Goal: Transaction & Acquisition: Purchase product/service

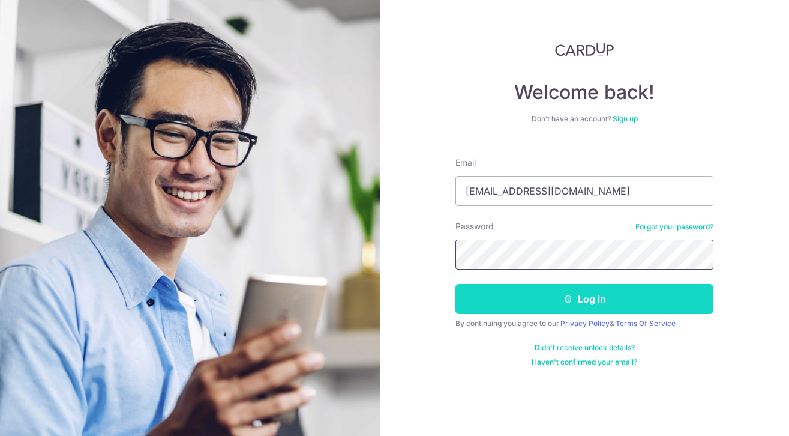
click at [455, 284] on button "Log in" at bounding box center [584, 299] width 258 height 30
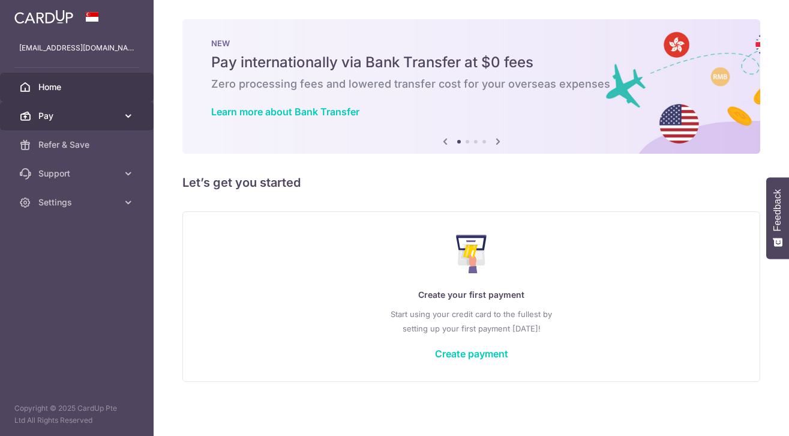
click at [118, 121] on link "Pay" at bounding box center [77, 115] width 154 height 29
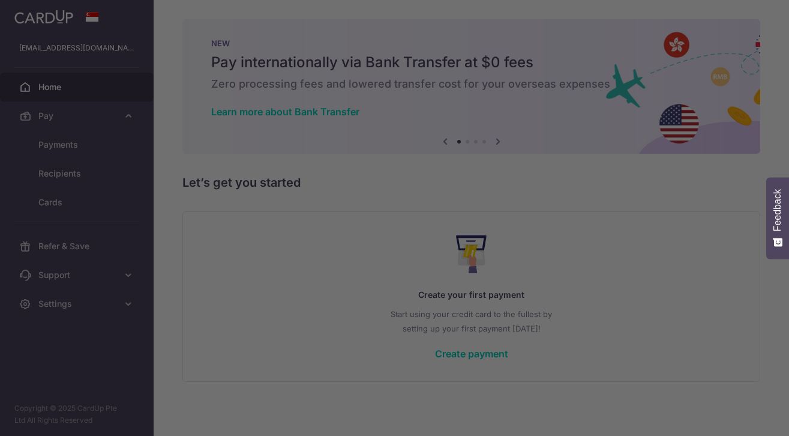
click at [70, 144] on div at bounding box center [398, 220] width 797 height 440
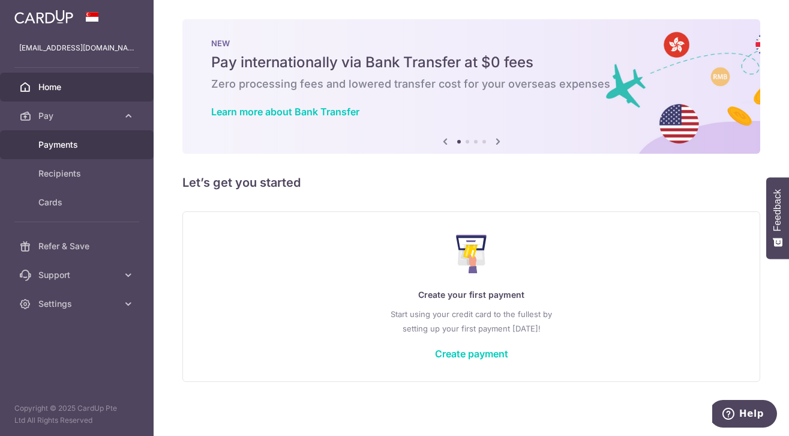
click at [89, 143] on span "Payments" at bounding box center [77, 145] width 79 height 12
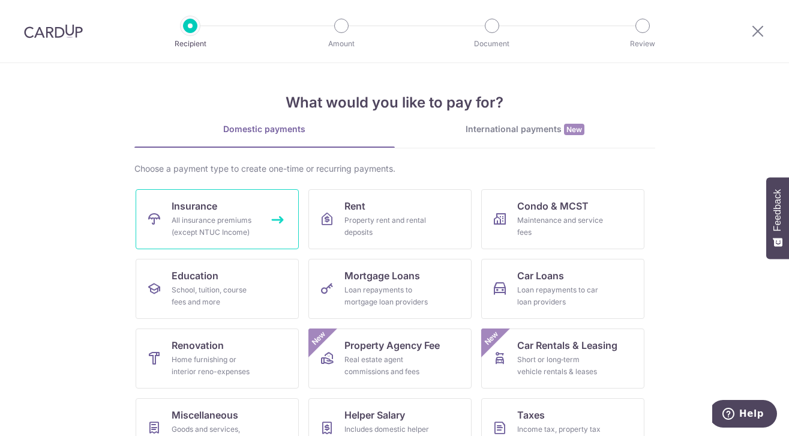
click at [213, 221] on div "All insurance premiums (except NTUC Income)" at bounding box center [215, 226] width 86 height 24
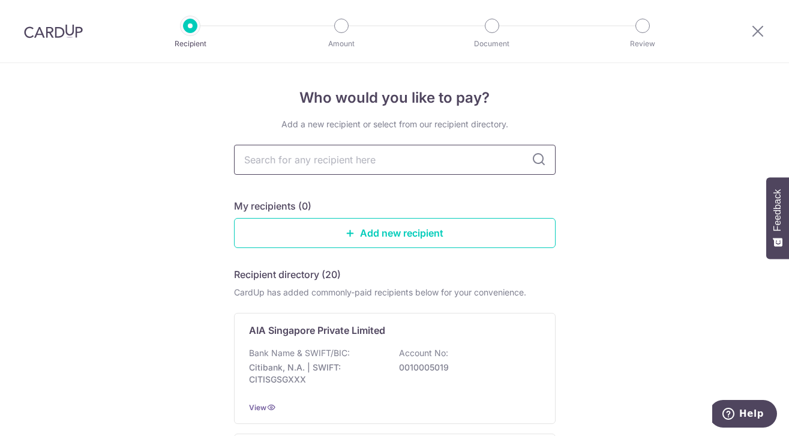
click at [434, 163] on input "text" at bounding box center [395, 160] width 322 height 30
type input "great"
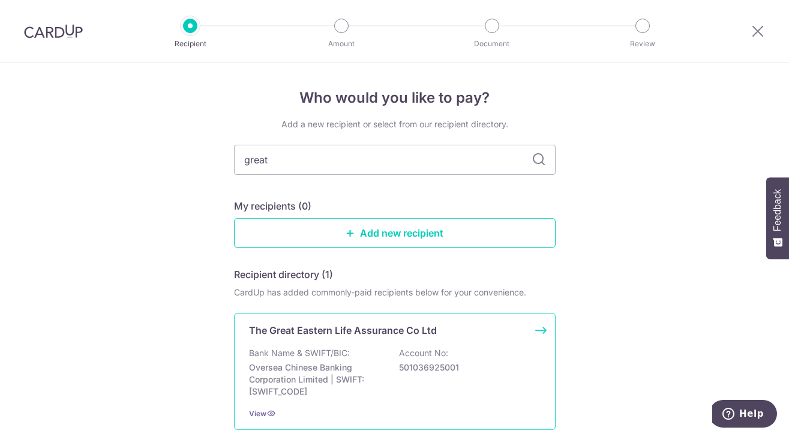
click at [452, 343] on div "The Great Eastern Life Assurance Co Ltd Bank Name & SWIFT/BIC: Oversea Chinese …" at bounding box center [395, 371] width 322 height 117
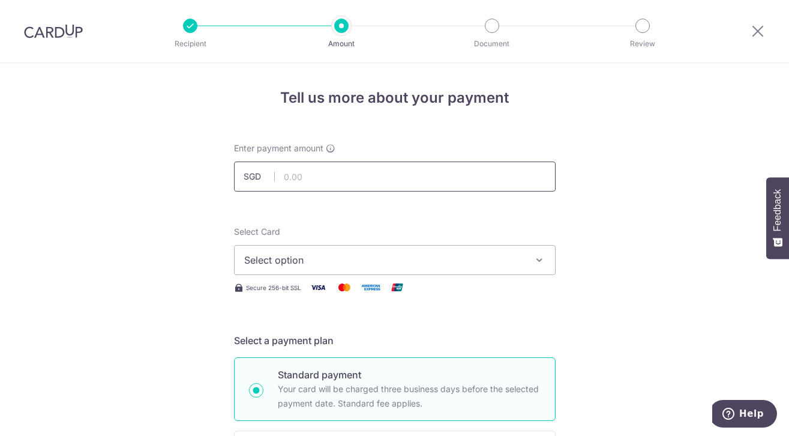
click at [454, 174] on input "text" at bounding box center [395, 176] width 322 height 30
type input "918.25"
click at [451, 266] on span "Select option" at bounding box center [384, 260] width 280 height 14
click at [454, 289] on span "Add credit card" at bounding box center [406, 293] width 280 height 12
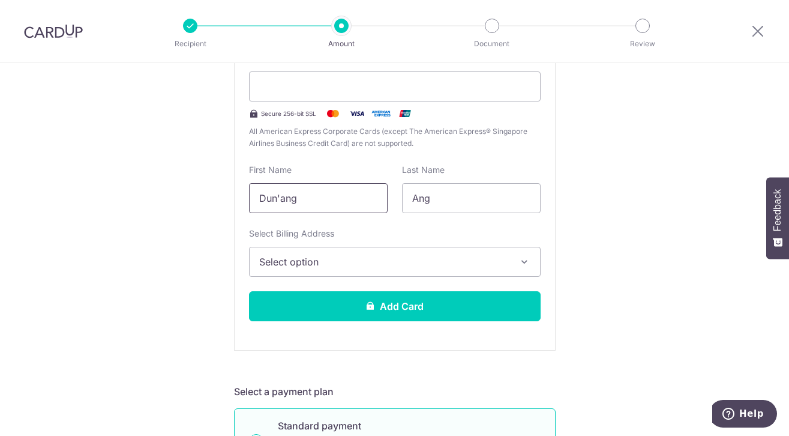
scroll to position [281, 0]
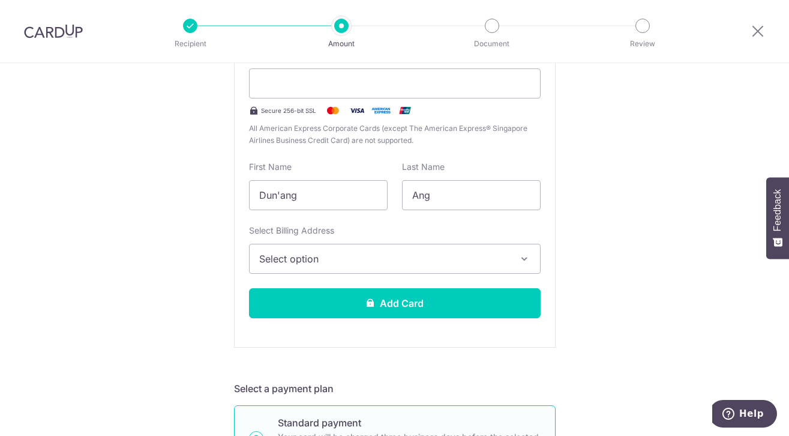
click at [402, 272] on button "Select option" at bounding box center [395, 259] width 292 height 30
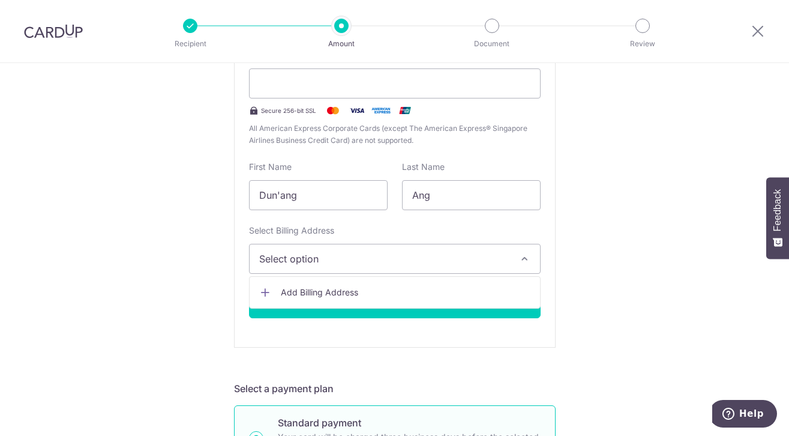
click at [402, 286] on link "Add Billing Address" at bounding box center [395, 292] width 290 height 22
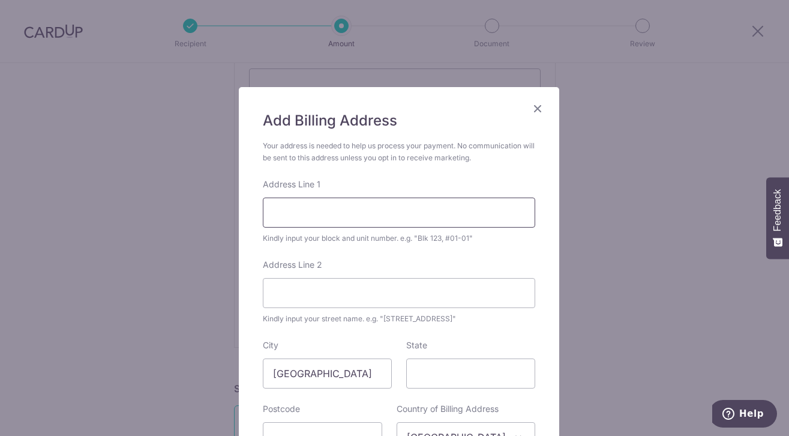
click at [419, 214] on input "Address Line 1" at bounding box center [399, 212] width 272 height 30
type input "1 Chai Chee Road"
type input "#13-216"
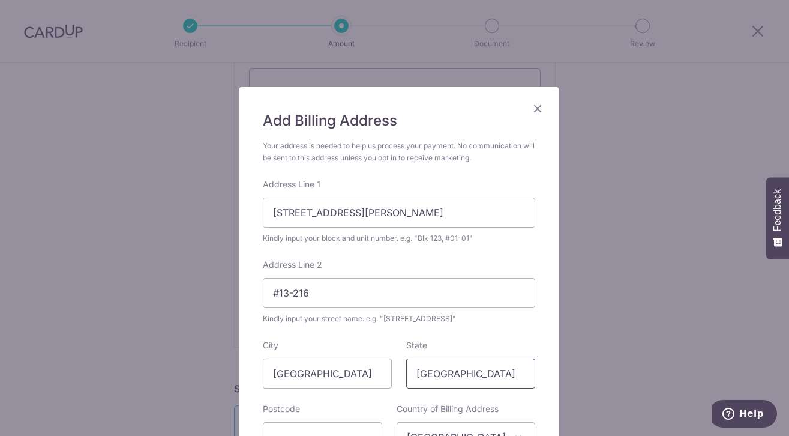
type input "[GEOGRAPHIC_DATA]"
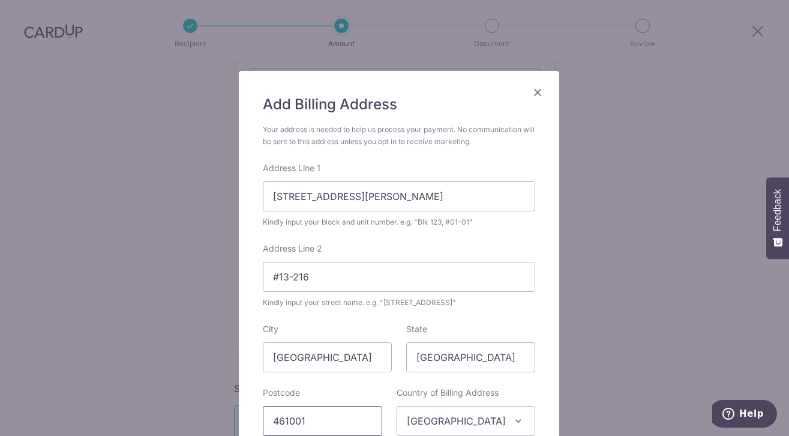
type input "461001"
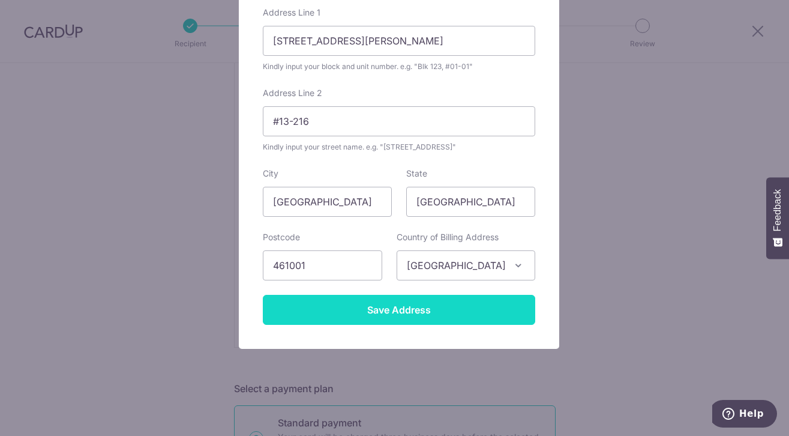
click at [474, 313] on input "Save Address" at bounding box center [399, 310] width 272 height 30
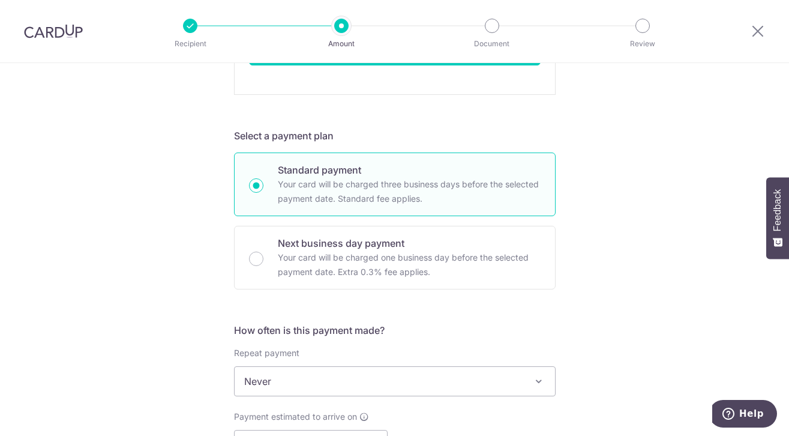
scroll to position [675, 0]
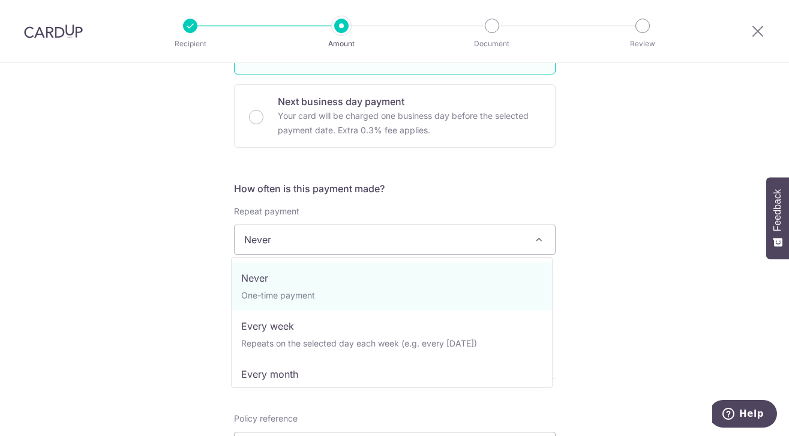
click at [463, 244] on span "Never" at bounding box center [395, 239] width 320 height 29
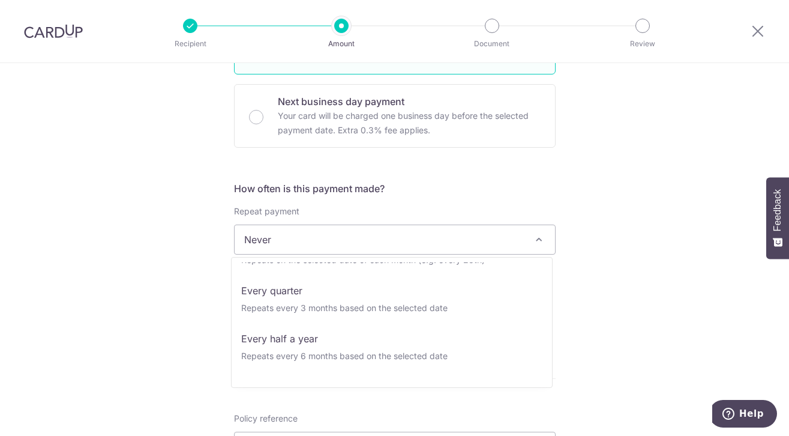
scroll to position [168, 0]
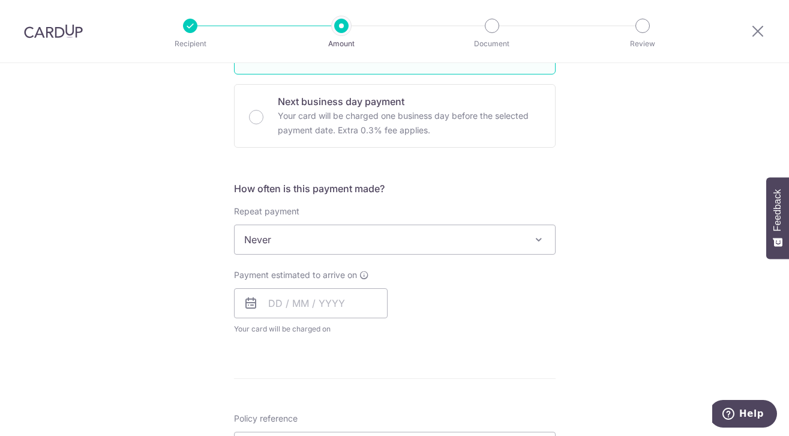
click at [552, 202] on div "How often is this payment made? Repeat payment Never Every week Every month Eve…" at bounding box center [395, 262] width 322 height 163
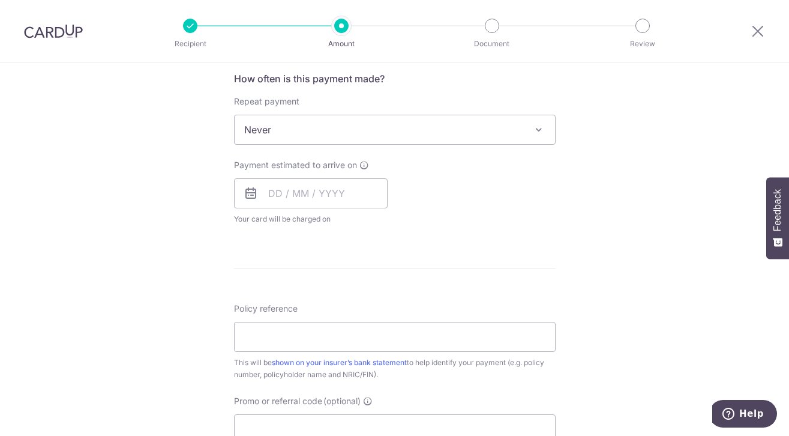
scroll to position [786, 0]
click at [485, 303] on div "Policy reference This will be shown on your insurer’s bank statement to help id…" at bounding box center [395, 341] width 322 height 78
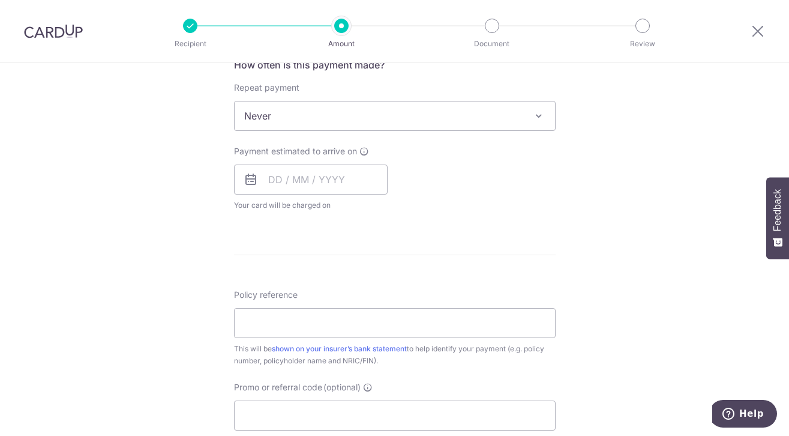
scroll to position [930, 0]
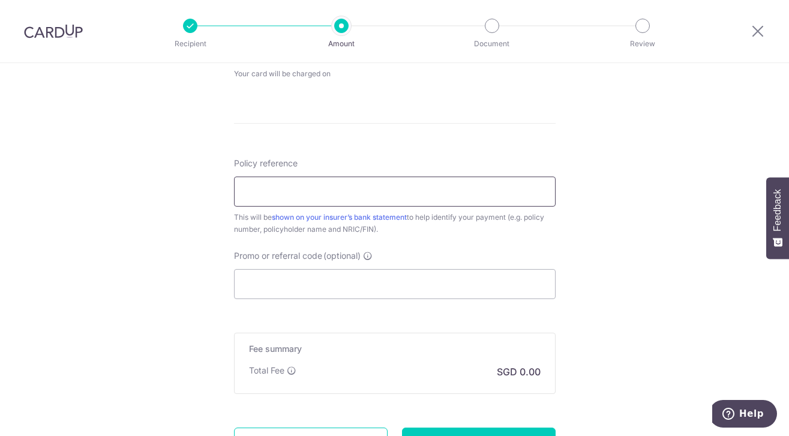
click at [489, 191] on input "Policy reference" at bounding box center [395, 191] width 322 height 30
click at [396, 215] on link "shown on your insurer’s bank statement" at bounding box center [339, 216] width 135 height 9
click at [383, 200] on input "0209715657" at bounding box center [395, 191] width 322 height 30
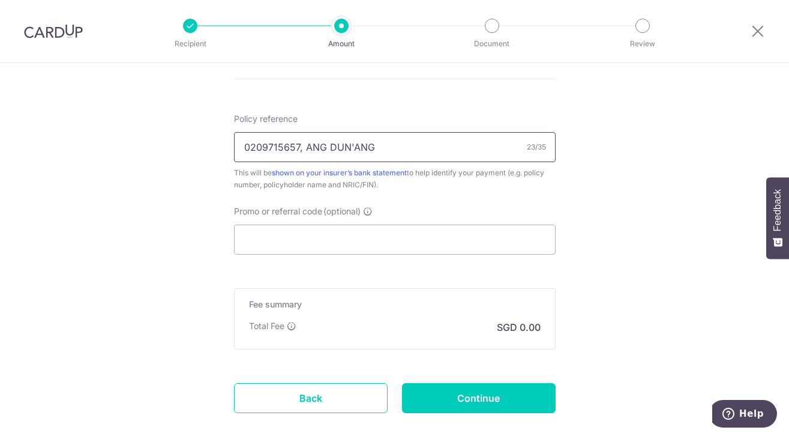
scroll to position [975, 0]
type input "0209715657, ANG DUN'ANG"
click at [372, 233] on input "Promo or referral code (optional)" at bounding box center [395, 239] width 322 height 30
paste input "OFF225"
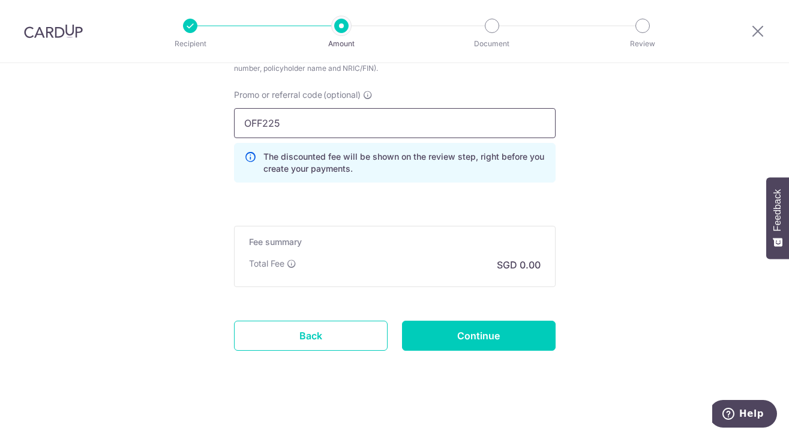
scroll to position [1096, 0]
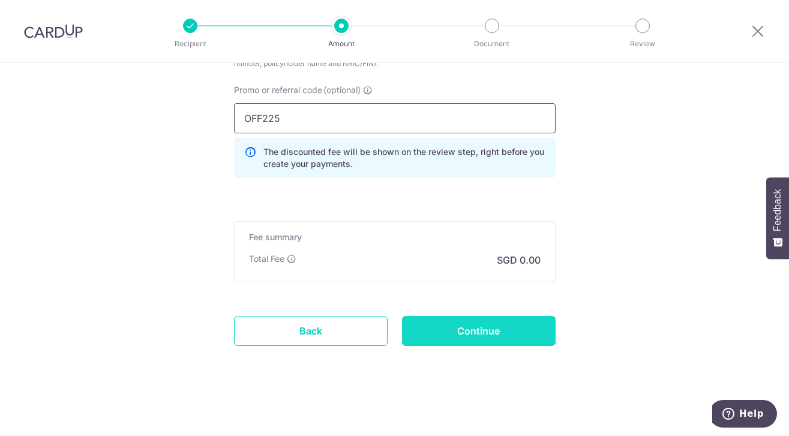
type input "OFF225"
click at [512, 334] on input "Continue" at bounding box center [479, 331] width 154 height 30
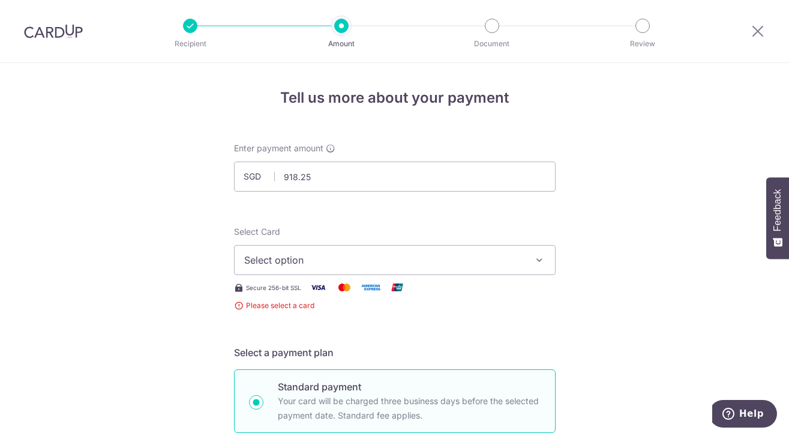
click at [479, 259] on span "Select option" at bounding box center [384, 260] width 280 height 14
click at [485, 295] on span "Add credit card" at bounding box center [406, 293] width 280 height 12
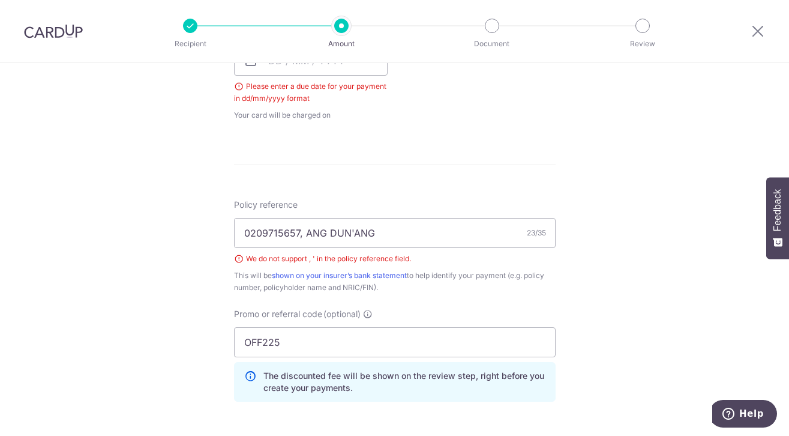
scroll to position [821, 0]
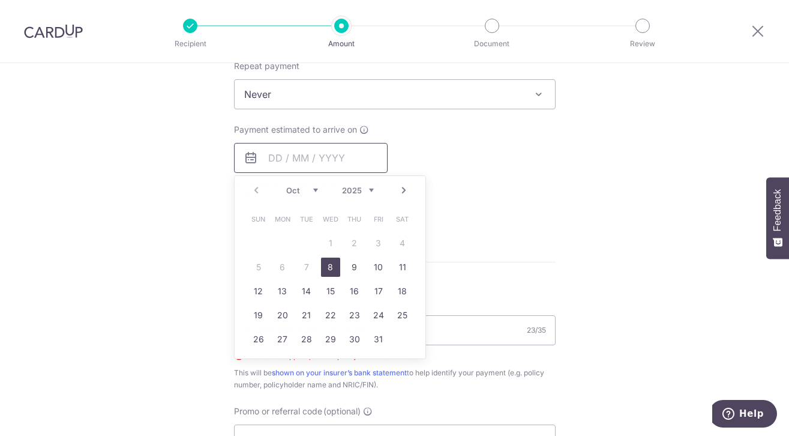
click at [359, 160] on input "text" at bounding box center [311, 158] width 154 height 30
click at [273, 291] on link "13" at bounding box center [282, 290] width 19 height 19
type input "13/10/2025"
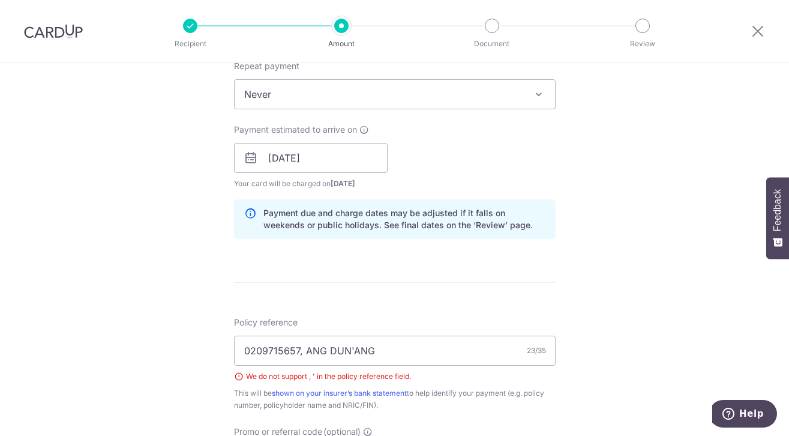
click at [575, 144] on div "Tell us more about your payment Enter payment amount SGD 918.25 918.25 Select C…" at bounding box center [394, 9] width 789 height 1535
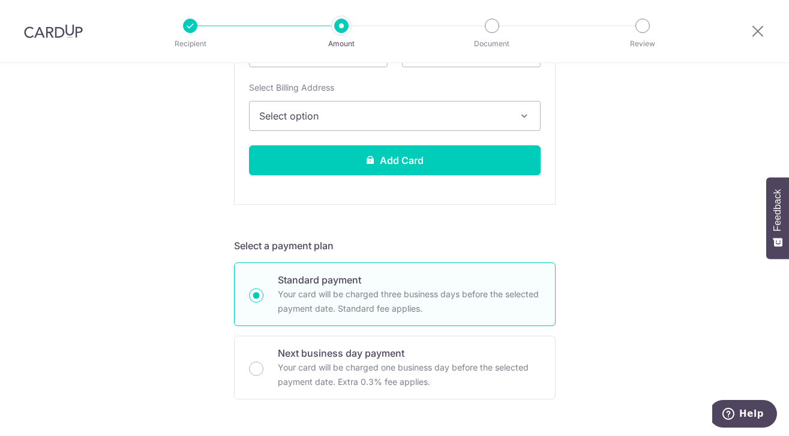
scroll to position [424, 0]
click at [451, 104] on button "Select option" at bounding box center [395, 116] width 292 height 30
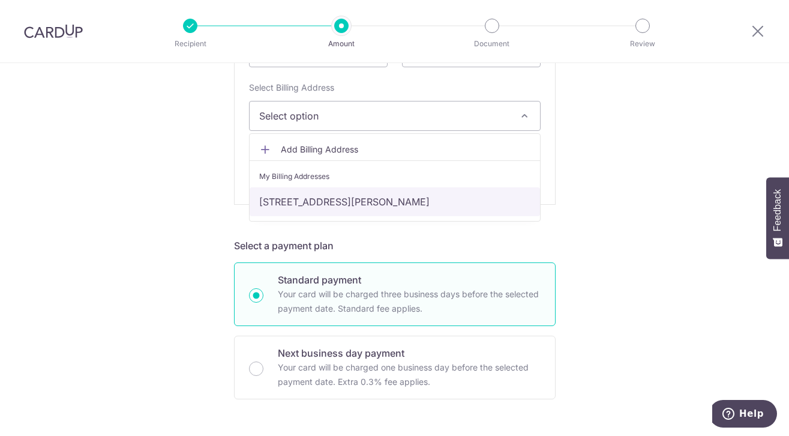
click at [435, 195] on link "[STREET_ADDRESS][PERSON_NAME]" at bounding box center [395, 201] width 290 height 29
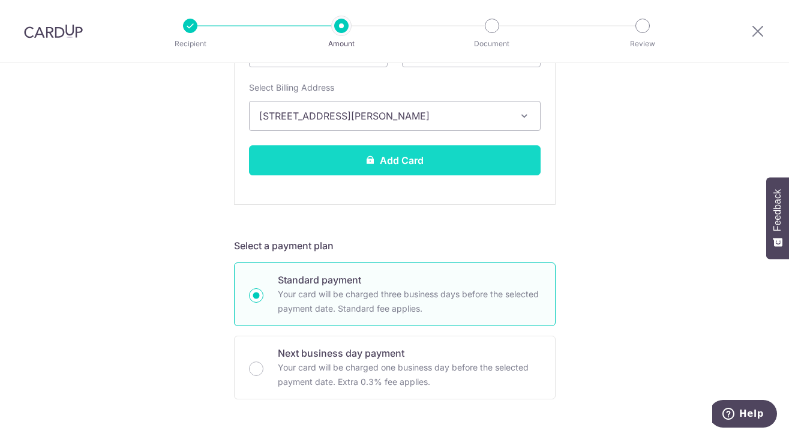
click at [506, 159] on button "Add Card" at bounding box center [395, 160] width 292 height 30
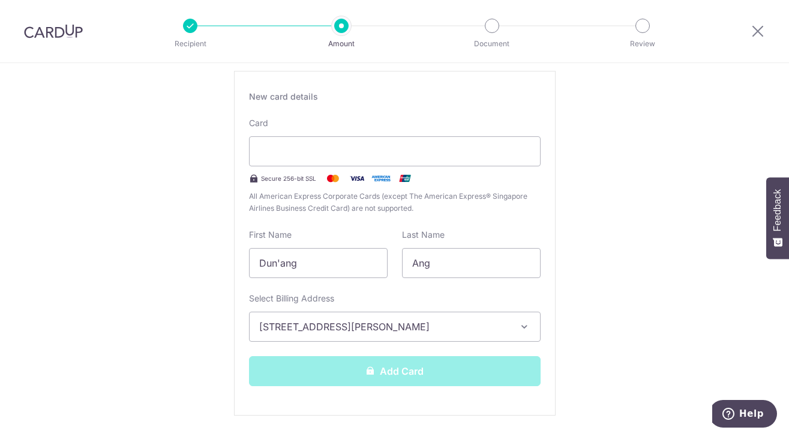
scroll to position [212, 0]
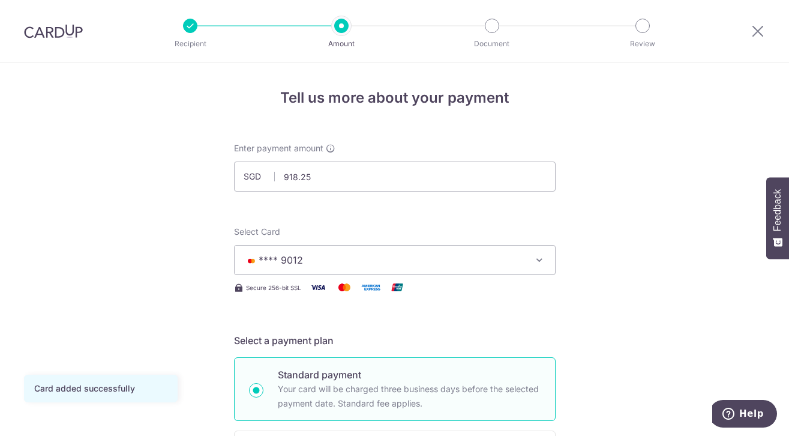
drag, startPoint x: 0, startPoint y: 0, endPoint x: 614, endPoint y: 293, distance: 680.2
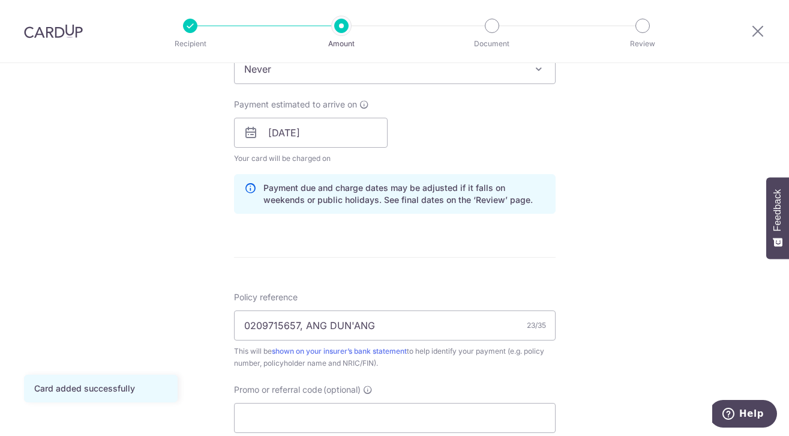
scroll to position [542, 0]
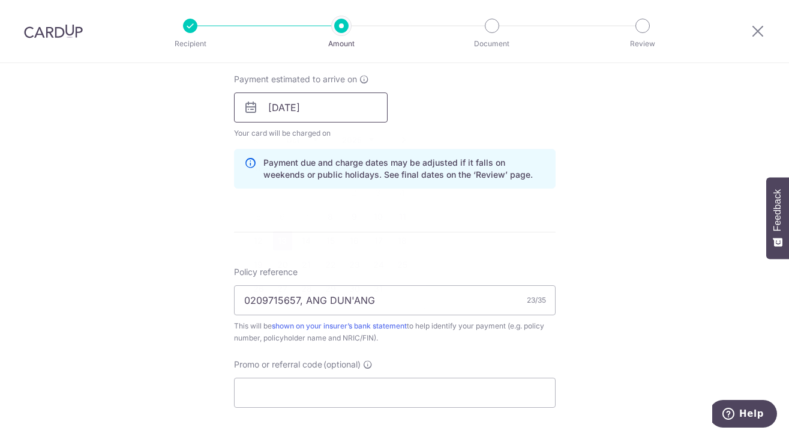
click at [358, 116] on input "13/10/2025" at bounding box center [311, 107] width 154 height 30
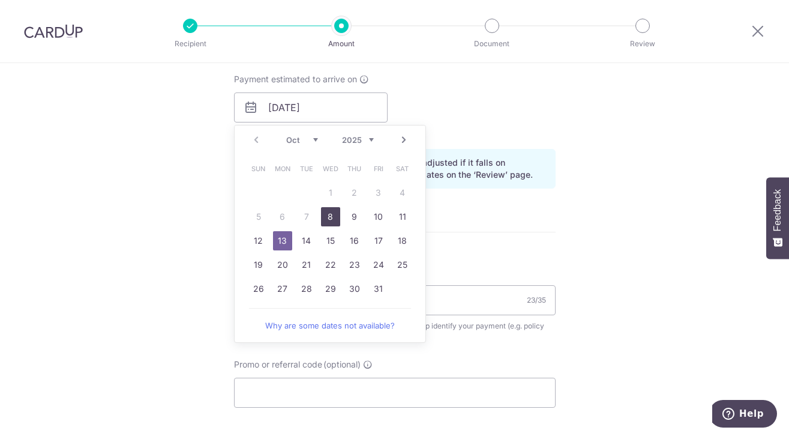
click at [323, 218] on link "8" at bounding box center [330, 216] width 19 height 19
type input "[DATE]"
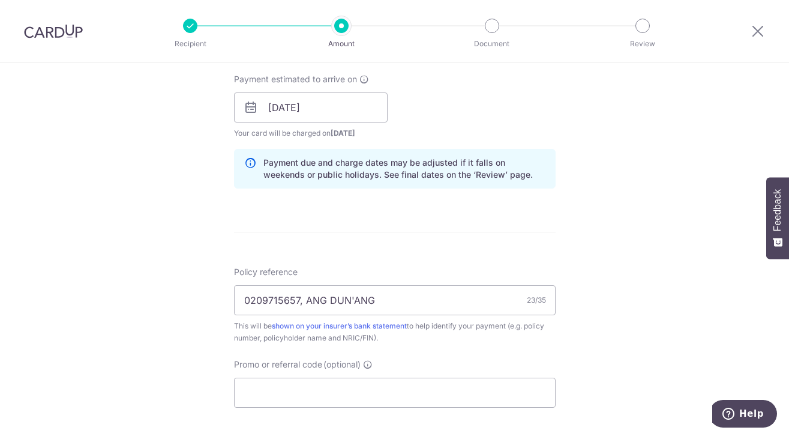
click at [589, 267] on div "Tell us more about your payment Enter payment amount SGD 918.25 918.25 Card add…" at bounding box center [394, 88] width 789 height 1134
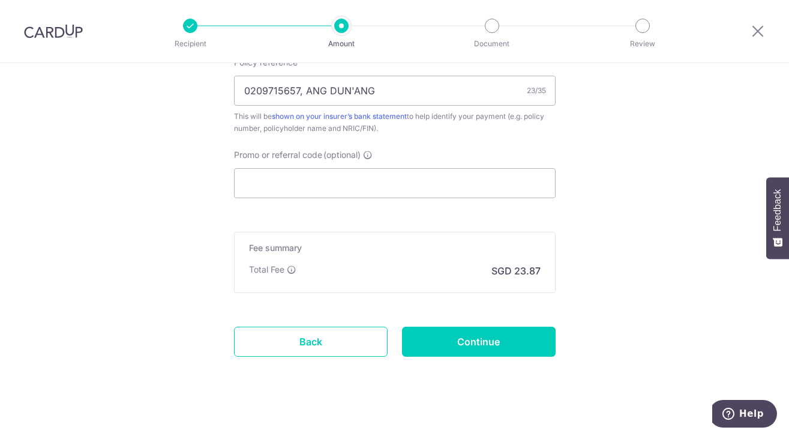
scroll to position [752, 0]
click at [515, 276] on p "SGD 23.87" at bounding box center [515, 270] width 49 height 14
click at [387, 196] on input "Promo or referral code (optional)" at bounding box center [395, 182] width 322 height 30
drag, startPoint x: 412, startPoint y: 183, endPoint x: 314, endPoint y: 181, distance: 98.4
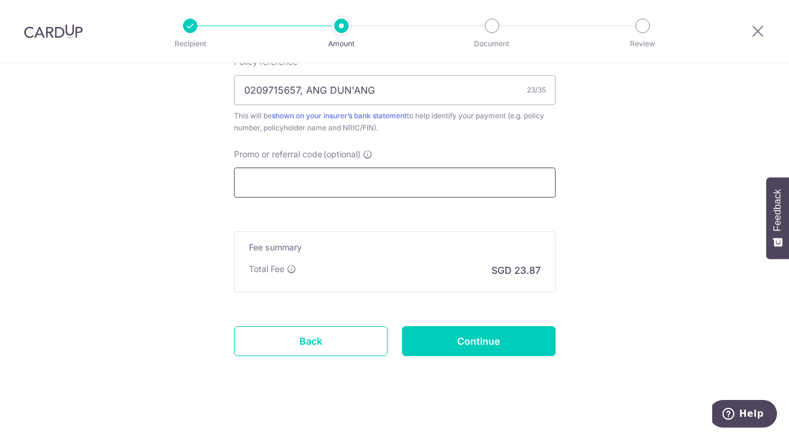
click at [314, 181] on input "Promo or referral code (optional)" at bounding box center [395, 182] width 322 height 30
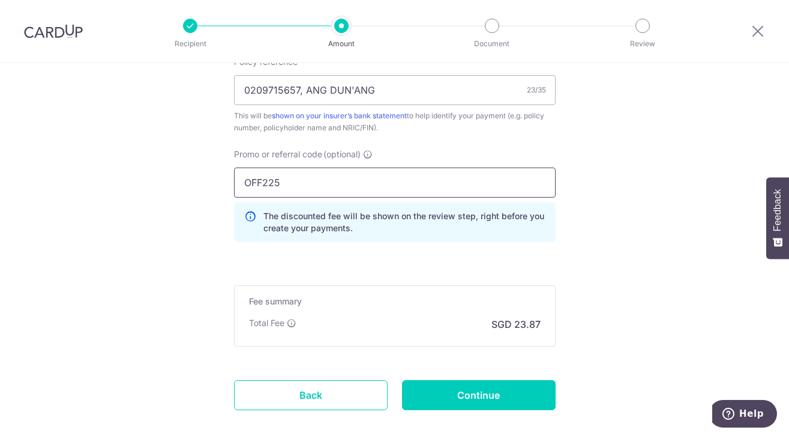
type input "OFF225"
click at [342, 234] on div "The discounted fee will be shown on the review step, right before you create yo…" at bounding box center [395, 222] width 322 height 40
click at [432, 384] on input "Continue" at bounding box center [479, 395] width 154 height 30
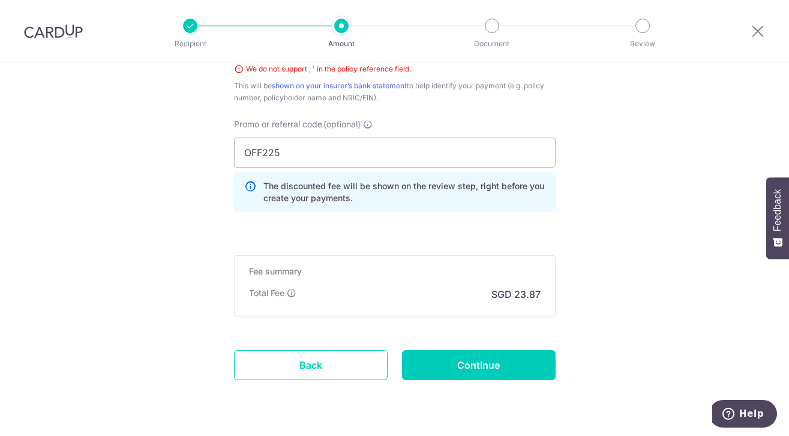
scroll to position [708, 0]
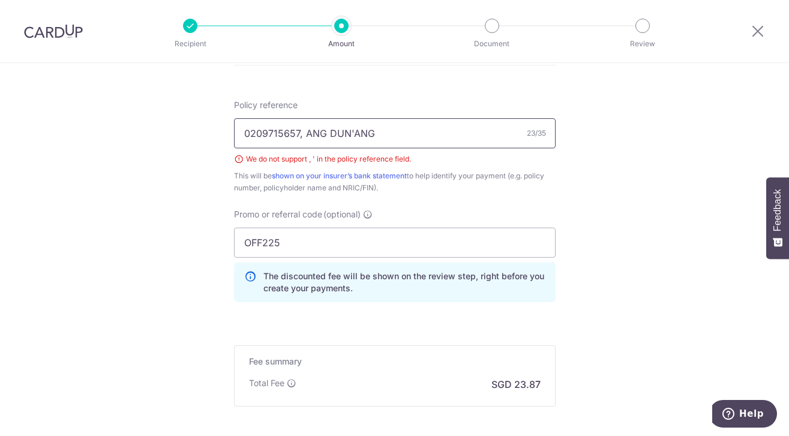
click at [350, 128] on input "0209715657, ANG DUN'ANG" at bounding box center [395, 133] width 322 height 30
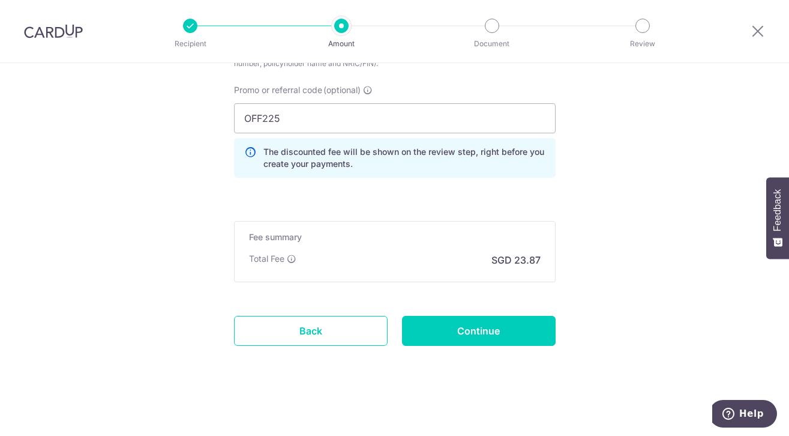
type input "0209715657, ANG DUNANG"
click at [483, 332] on input "Continue" at bounding box center [479, 331] width 154 height 30
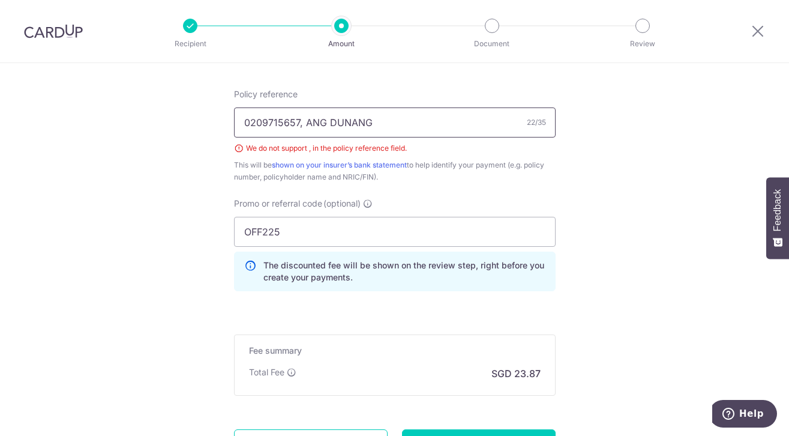
click at [303, 131] on input "0209715657, ANG DUNANG" at bounding box center [395, 122] width 322 height 30
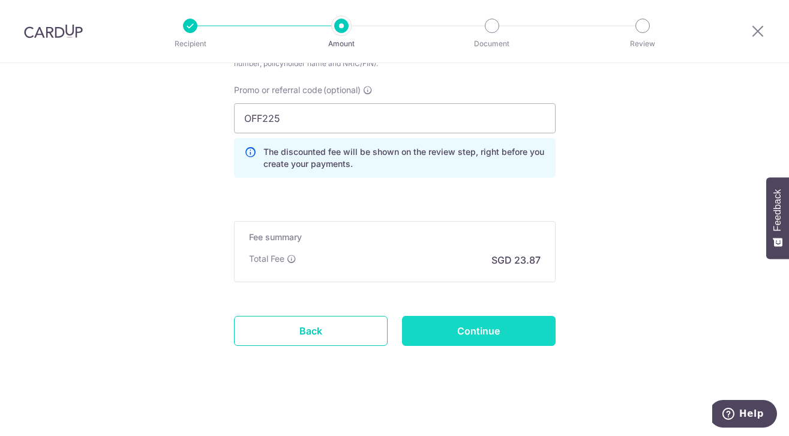
type input "0209715657 ANG DUNANG"
click at [458, 324] on input "Continue" at bounding box center [479, 331] width 154 height 30
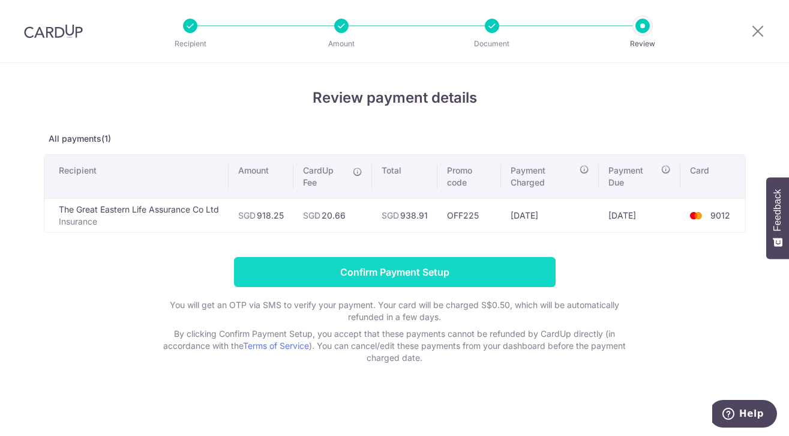
click at [521, 264] on input "Confirm Payment Setup" at bounding box center [395, 272] width 322 height 30
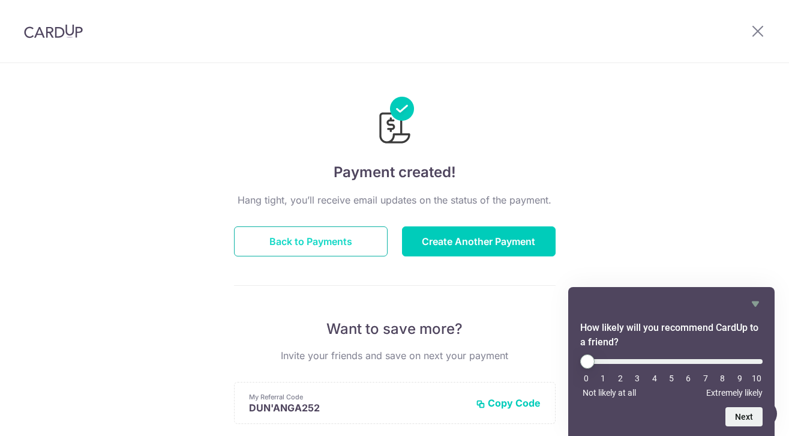
click at [341, 243] on button "Back to Payments" at bounding box center [311, 241] width 154 height 30
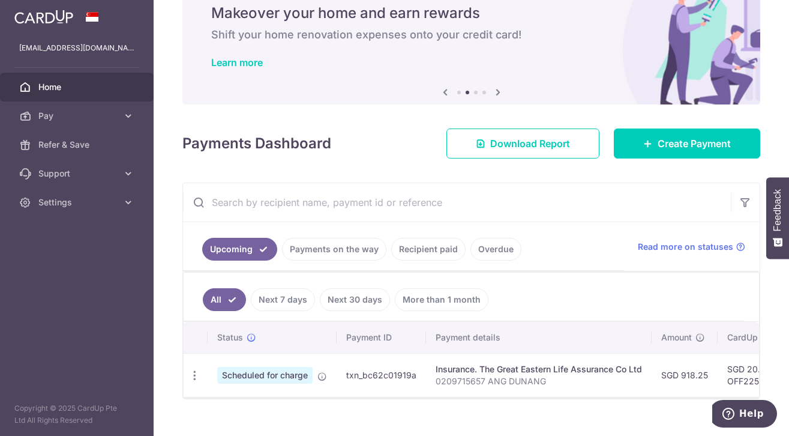
scroll to position [75, 0]
